Goal: Find specific page/section: Find specific page/section

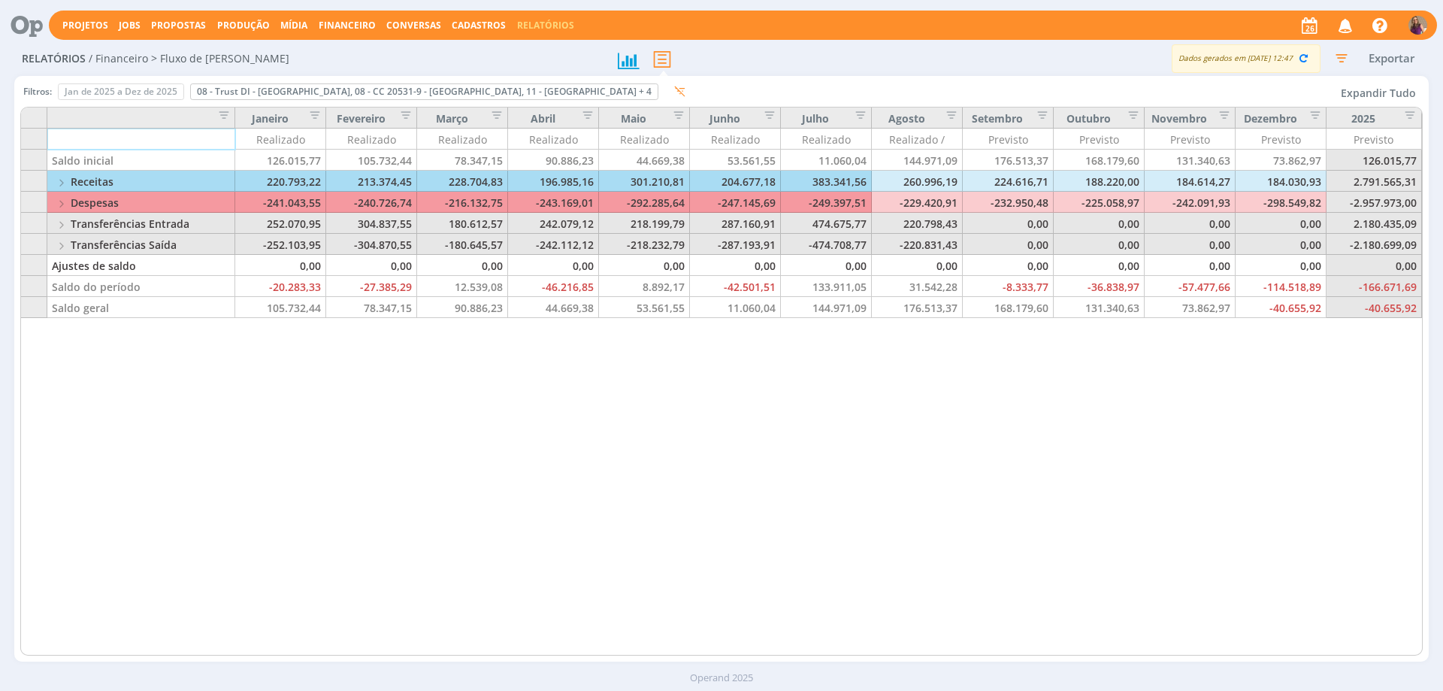
click at [349, 27] on span "Financeiro" at bounding box center [347, 25] width 57 height 13
click at [346, 49] on link "Lançamentos" at bounding box center [349, 50] width 126 height 23
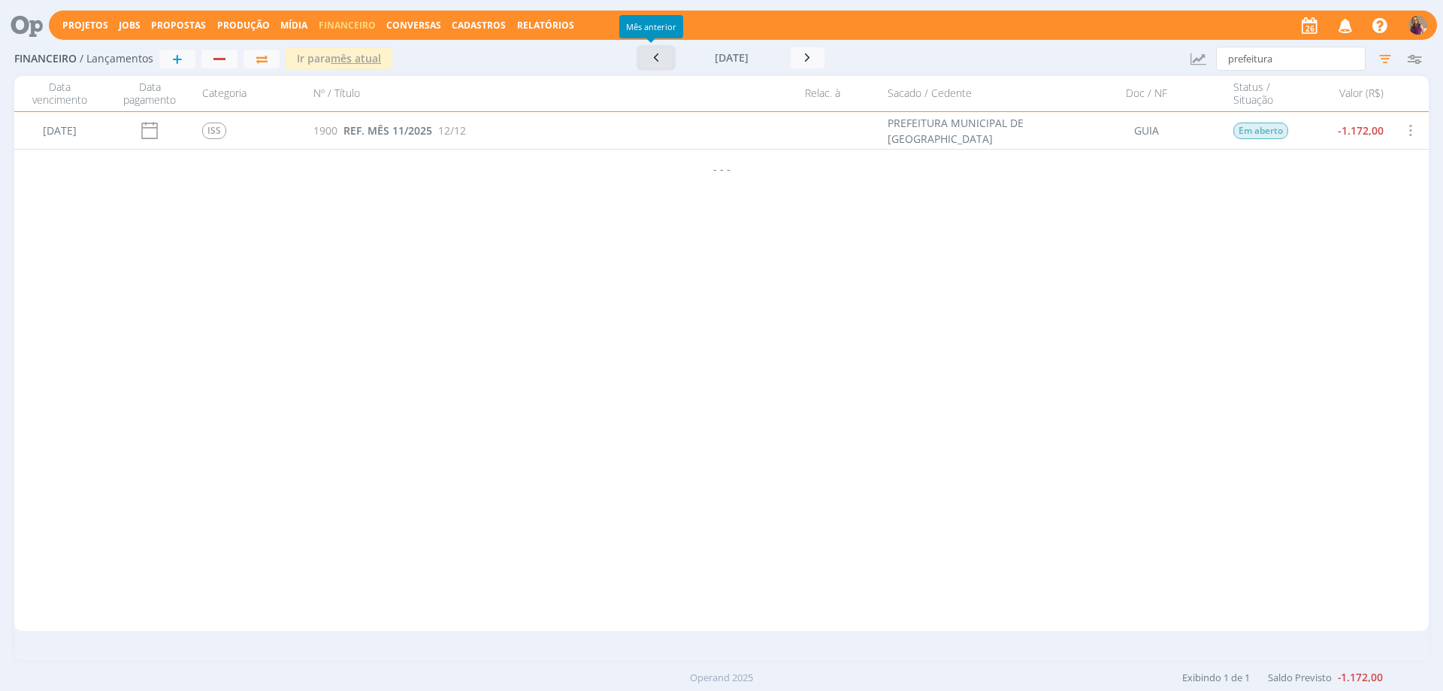
click at [654, 62] on icon "button" at bounding box center [655, 57] width 15 height 14
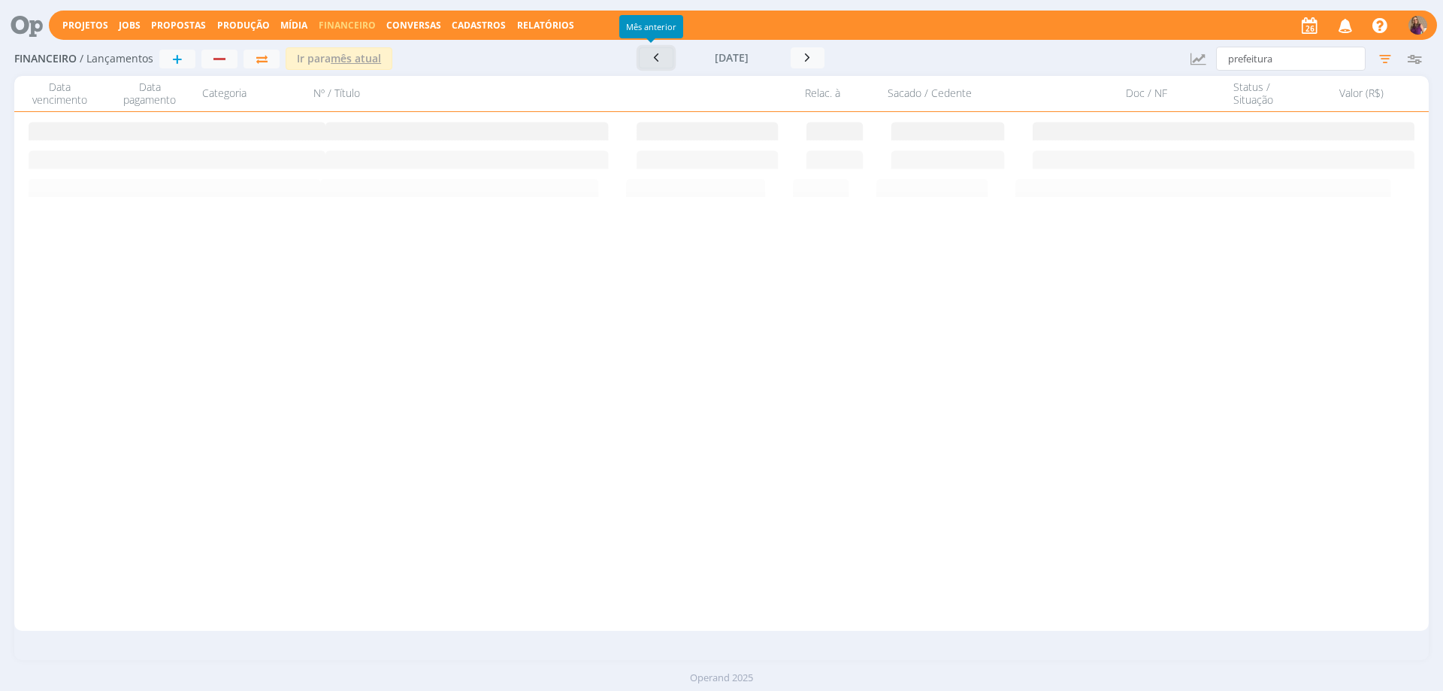
click at [651, 62] on icon "button" at bounding box center [655, 57] width 15 height 14
click at [651, 62] on icon "button" at bounding box center [651, 57] width 15 height 14
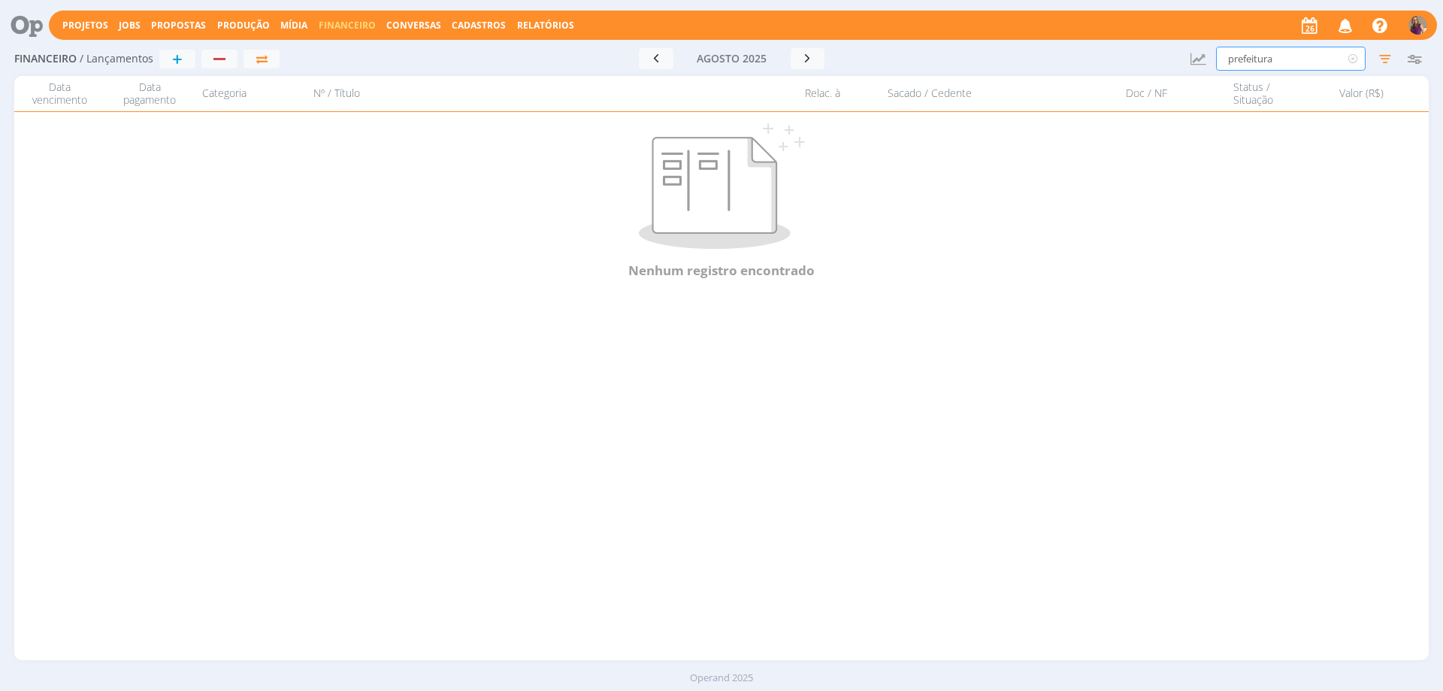
drag, startPoint x: 1283, startPoint y: 64, endPoint x: 1196, endPoint y: 47, distance: 88.9
click at [1196, 47] on div "Financeiro / Lançamentos + Ir para mês atual [DATE] < 2025 > Janeiro Fevereiro …" at bounding box center [721, 59] width 1414 height 35
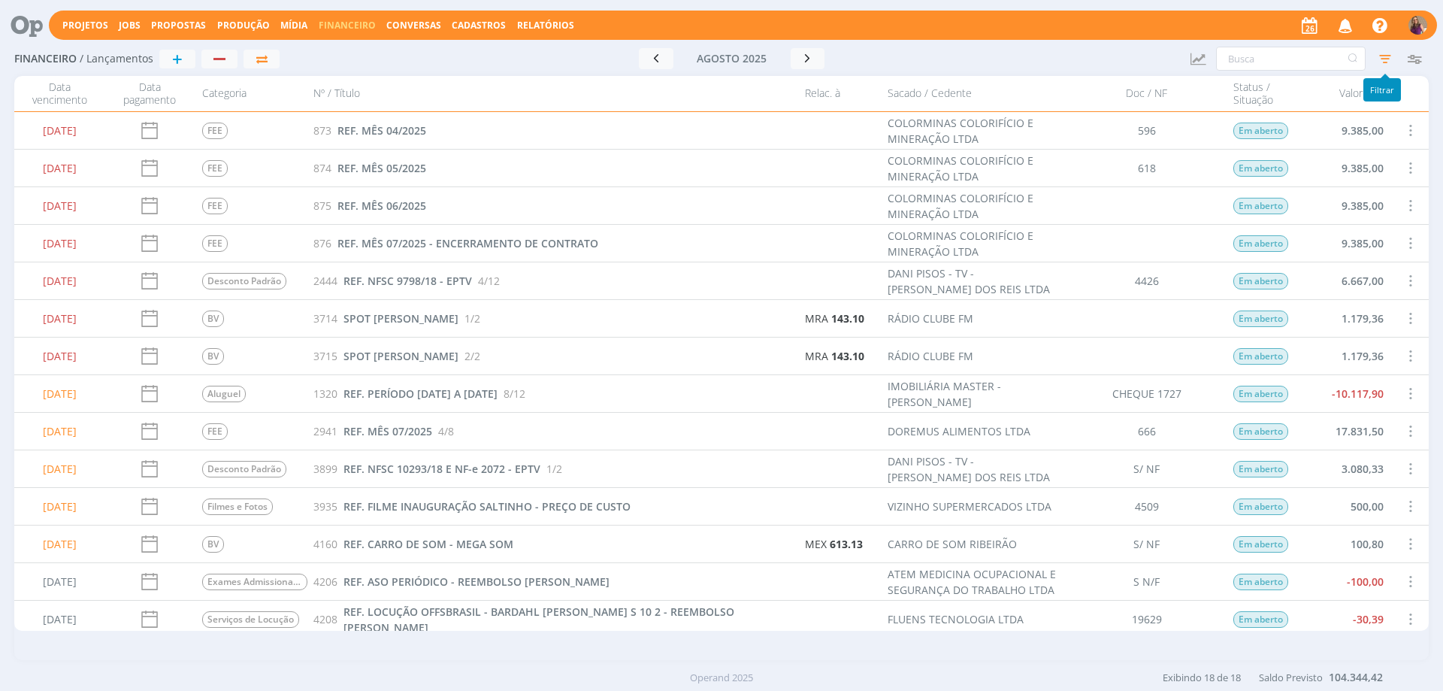
click at [1387, 57] on icon "button" at bounding box center [1384, 58] width 27 height 27
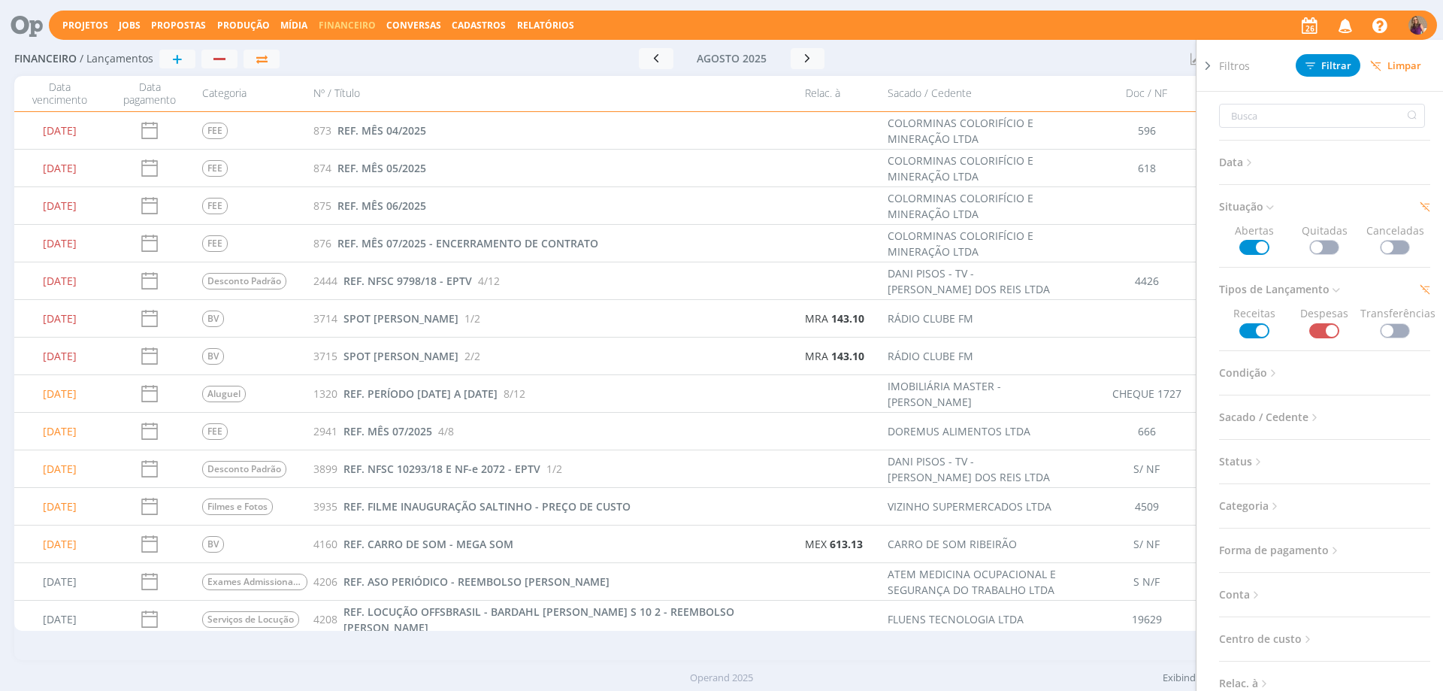
click at [1323, 247] on span at bounding box center [1324, 247] width 30 height 15
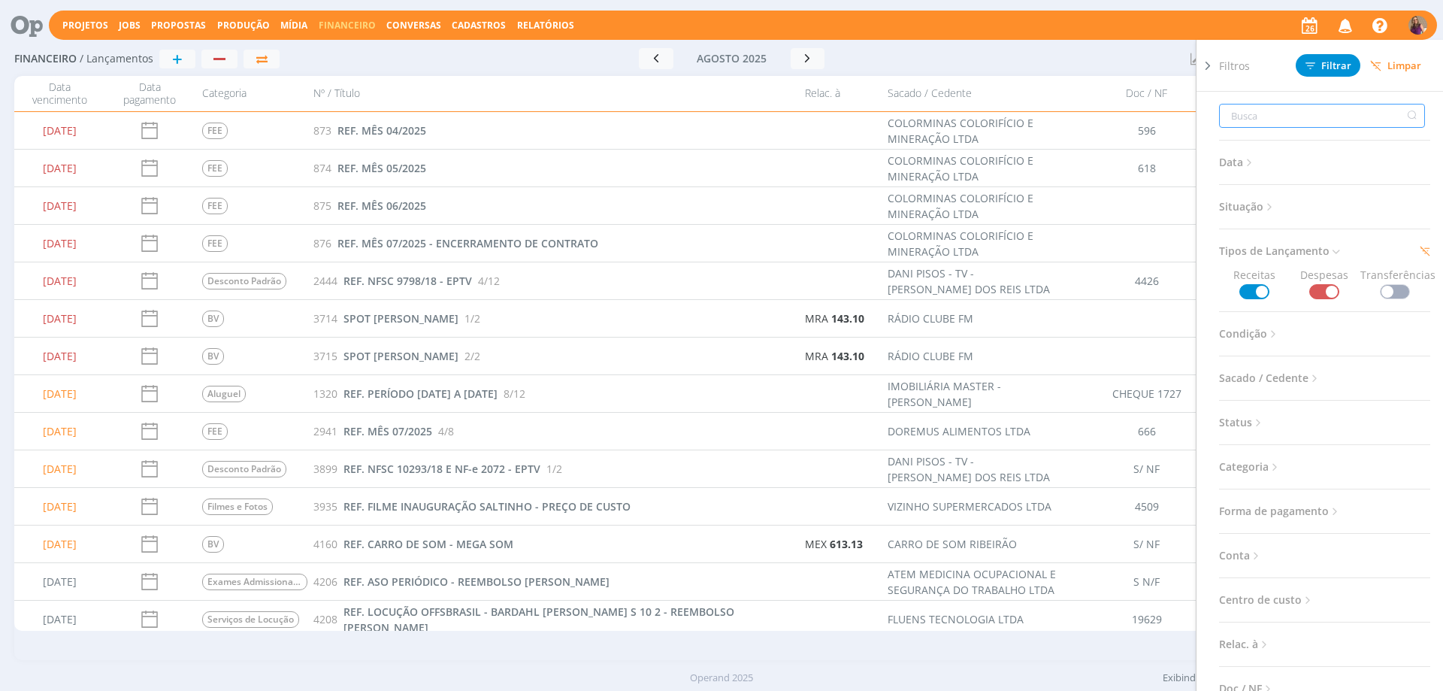
click at [1283, 114] on input "text" at bounding box center [1322, 116] width 206 height 24
type input "c"
type input "co"
type input "cop"
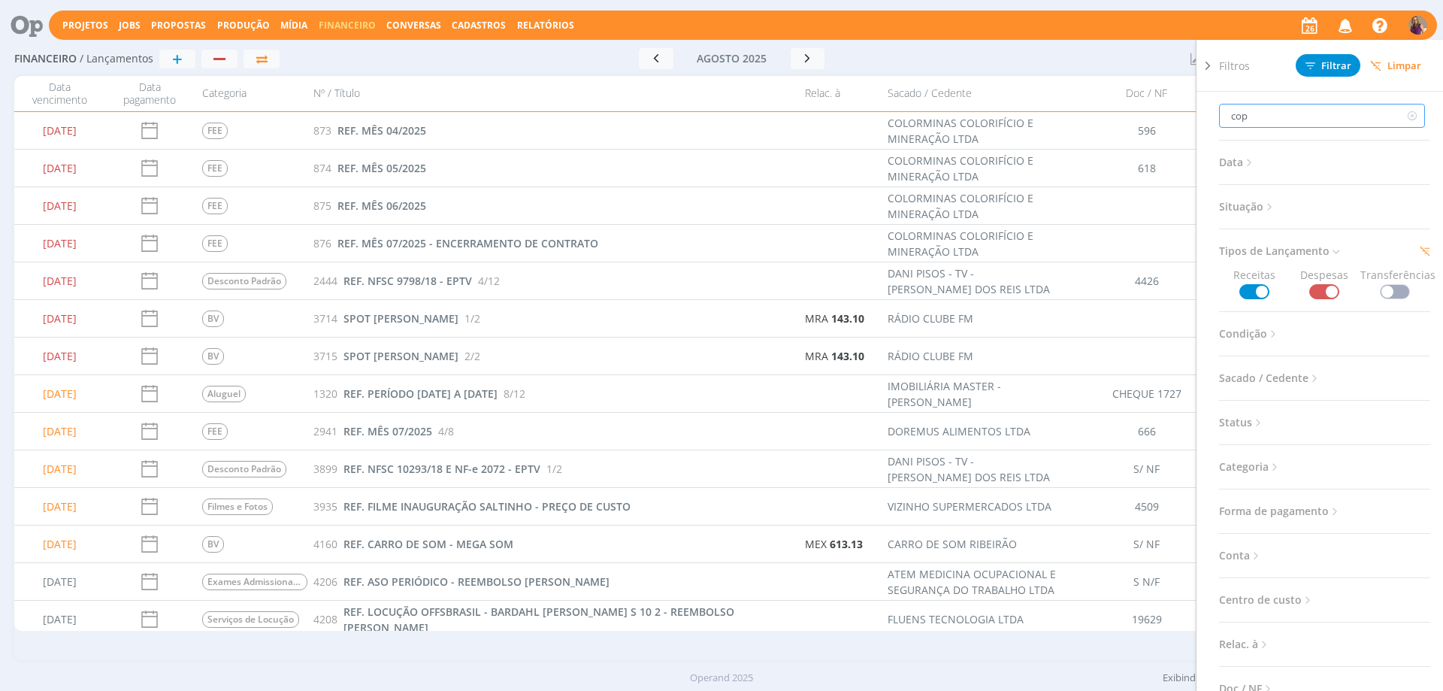
type input "copa"
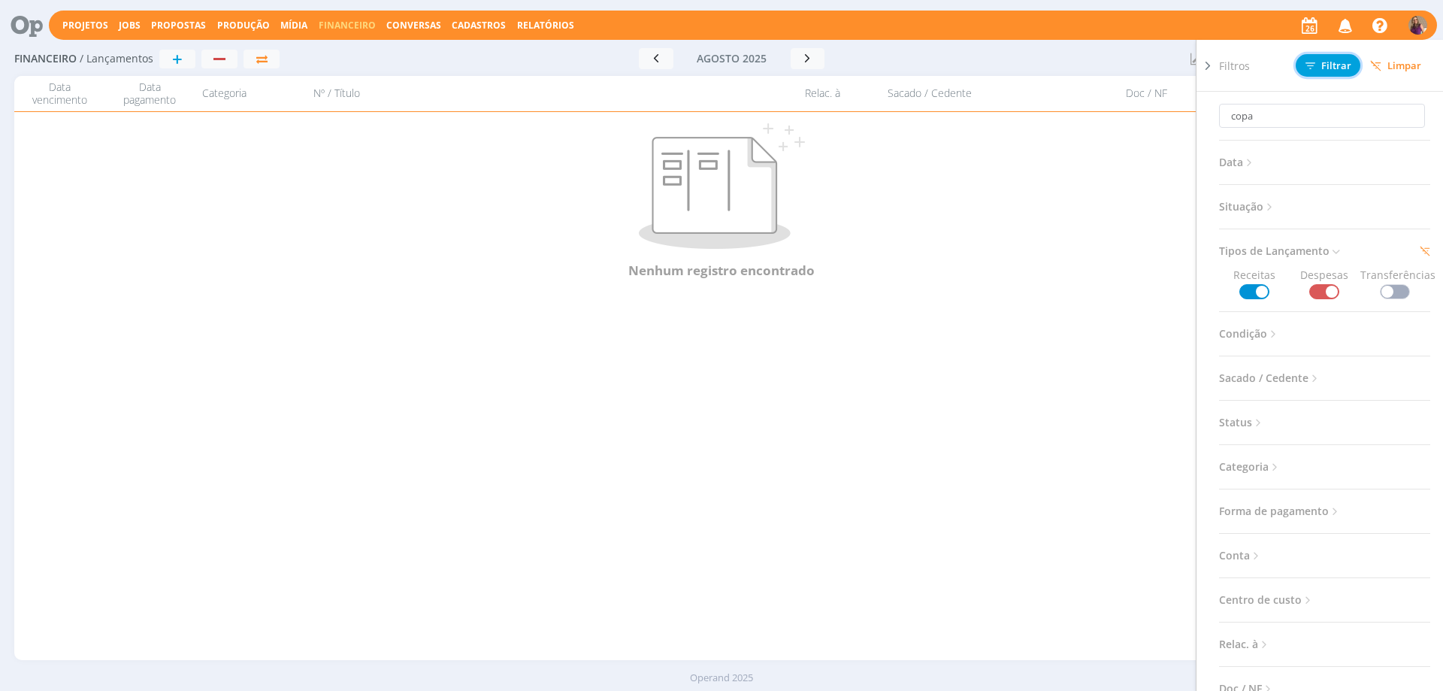
click at [1344, 73] on button "Filtrar" at bounding box center [1327, 65] width 65 height 23
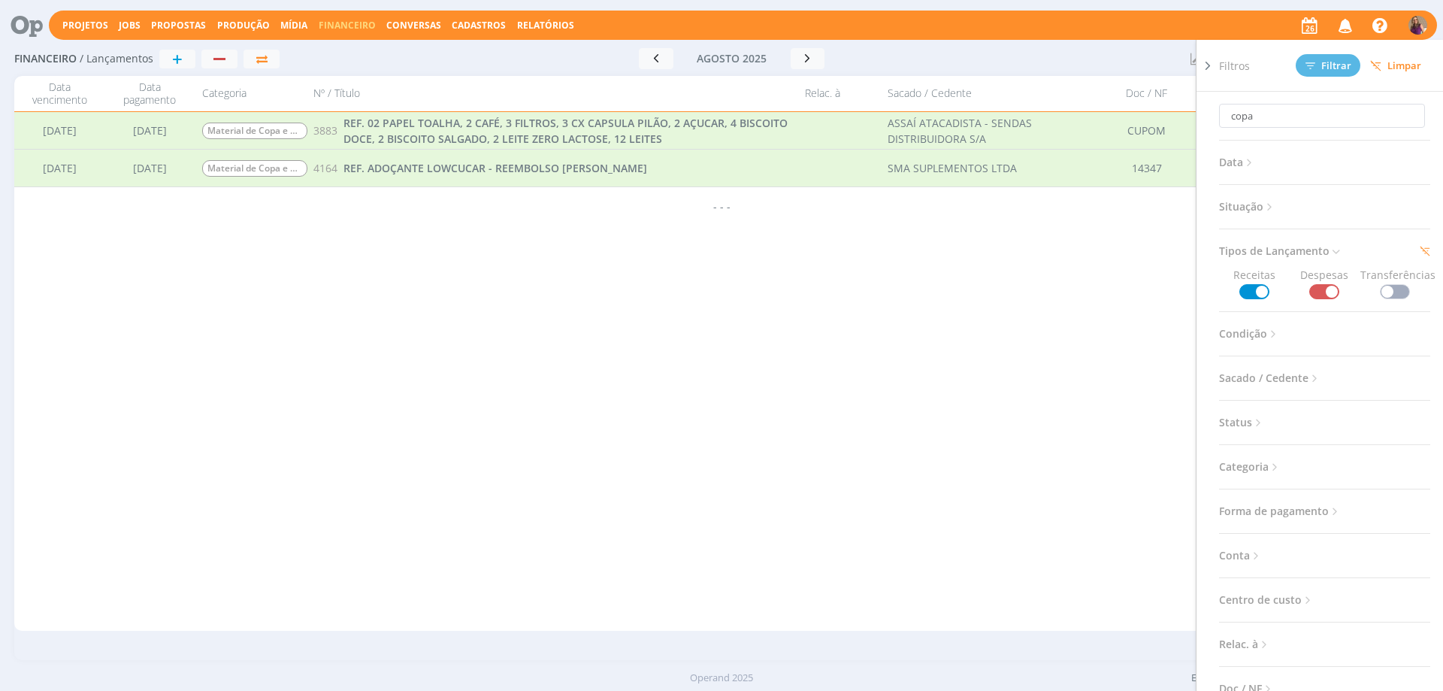
click at [1210, 60] on icon at bounding box center [1207, 66] width 15 height 16
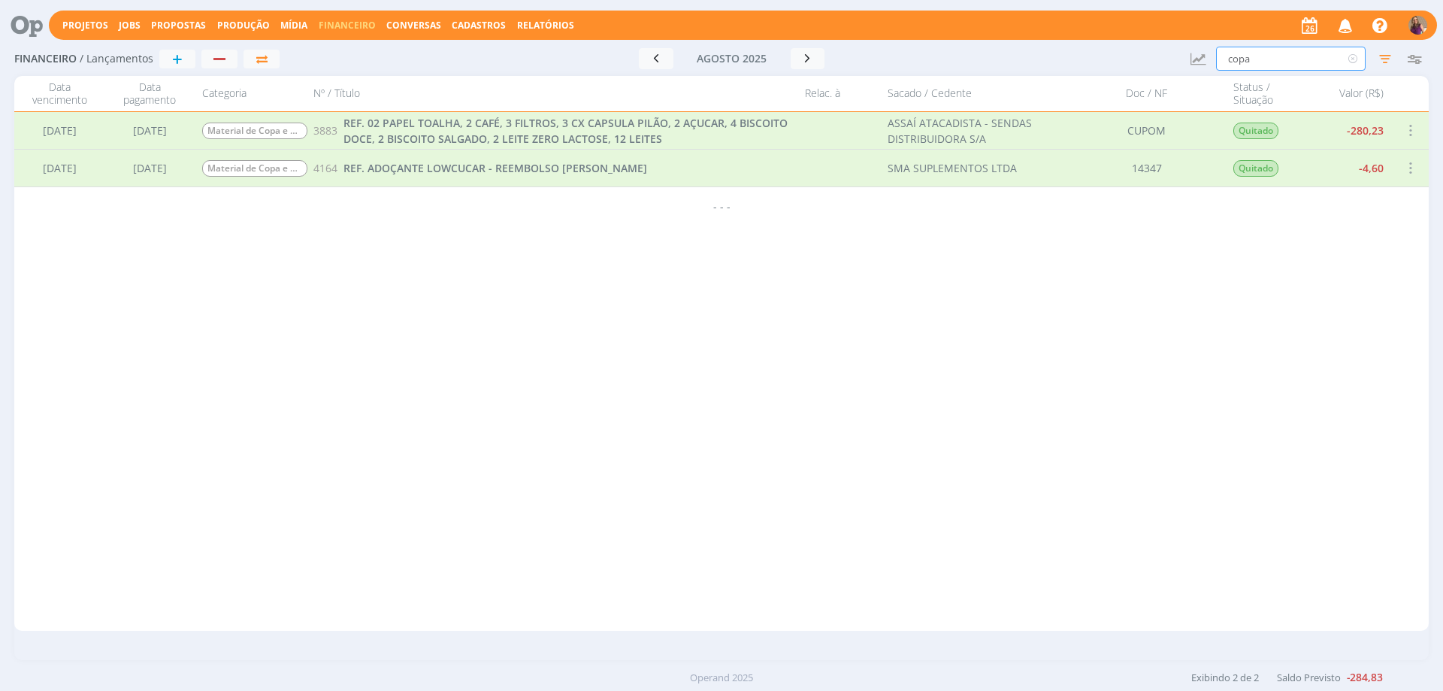
drag, startPoint x: 1281, startPoint y: 59, endPoint x: 1184, endPoint y: 39, distance: 98.9
click at [1184, 39] on div "Projetos Jobs Propostas Produção [GEOGRAPHIC_DATA] Financeiro Conversas Cadastr…" at bounding box center [721, 345] width 1443 height 691
click at [1387, 54] on icon "button" at bounding box center [1384, 58] width 27 height 27
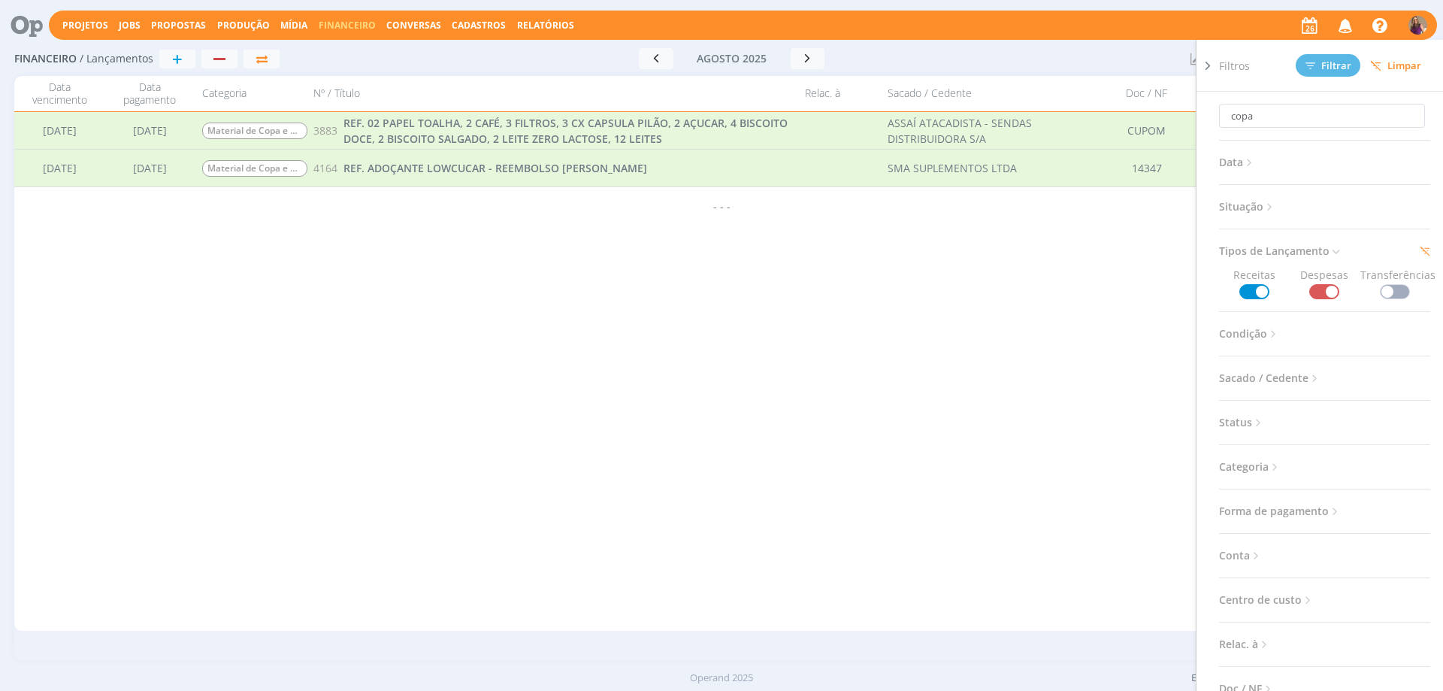
click at [1274, 204] on icon at bounding box center [1269, 207] width 13 height 13
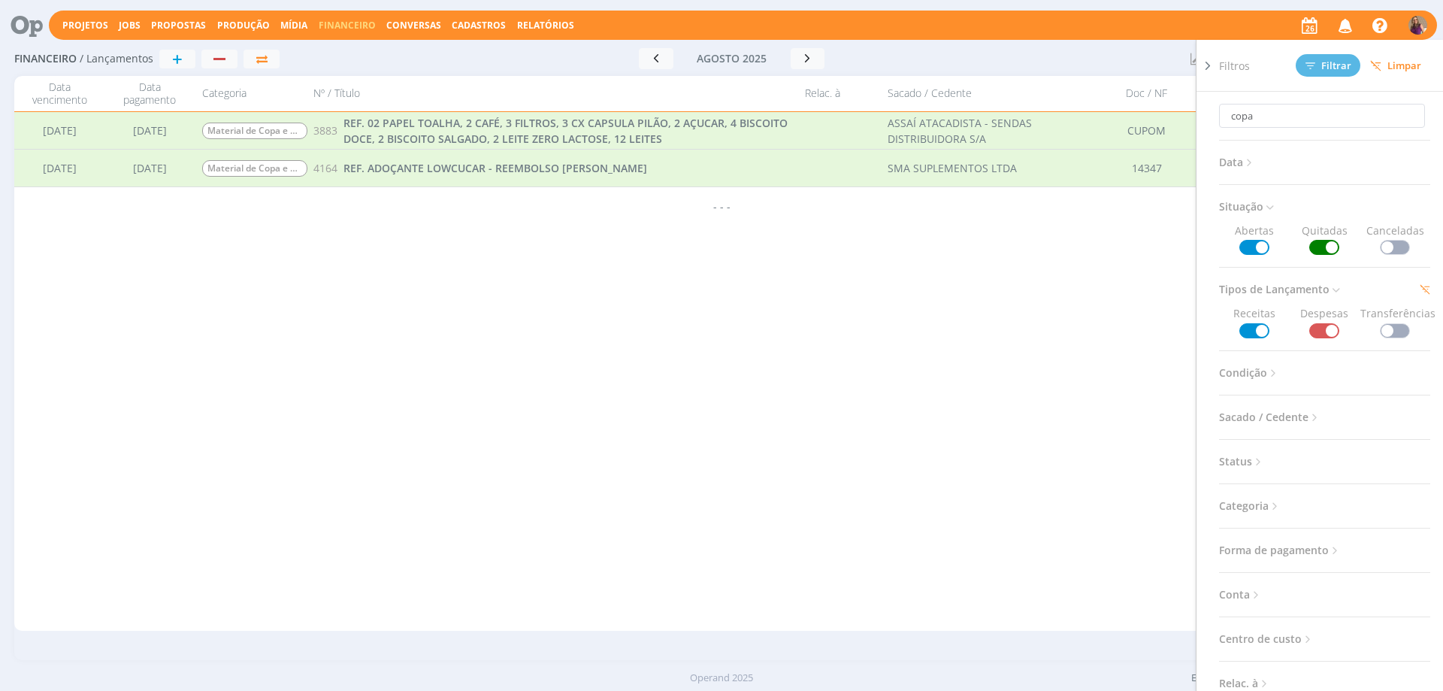
click at [1314, 249] on span at bounding box center [1324, 247] width 30 height 15
drag, startPoint x: 1272, startPoint y: 120, endPoint x: 1200, endPoint y: 113, distance: 72.5
click at [1201, 113] on div "Filtros Filtrar Limpar copa Data Mês atual Considerar 2 selecionados Somente At…" at bounding box center [1320, 365] width 248 height 651
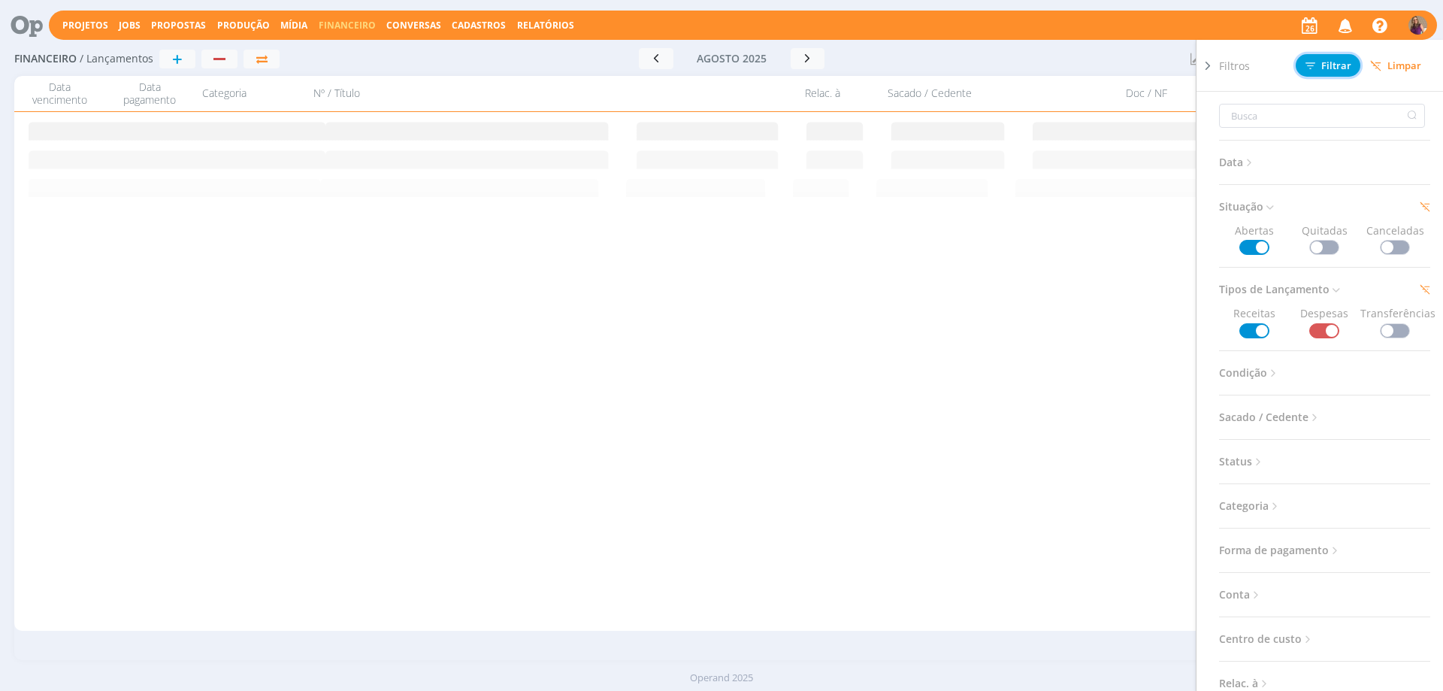
click at [1343, 65] on span "Filtrar" at bounding box center [1328, 66] width 46 height 10
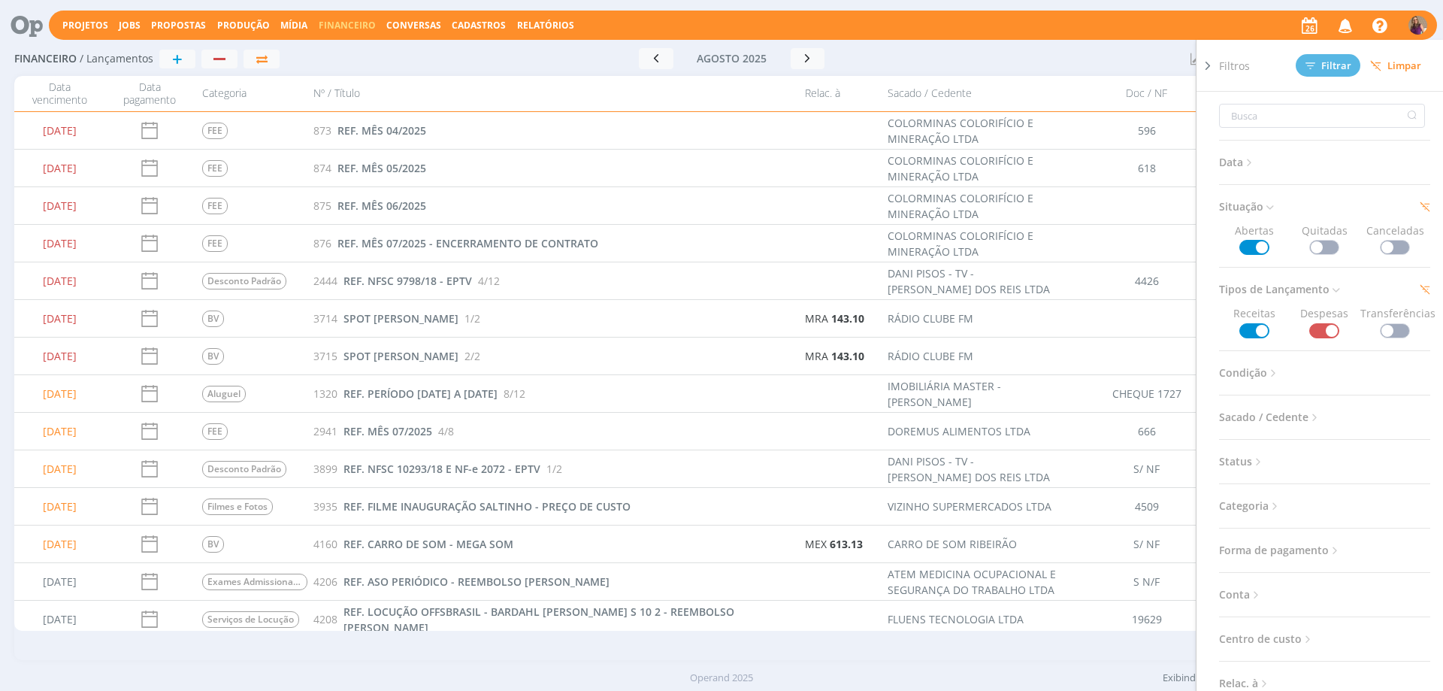
click at [1207, 67] on icon at bounding box center [1207, 66] width 15 height 16
